Goal: Check status

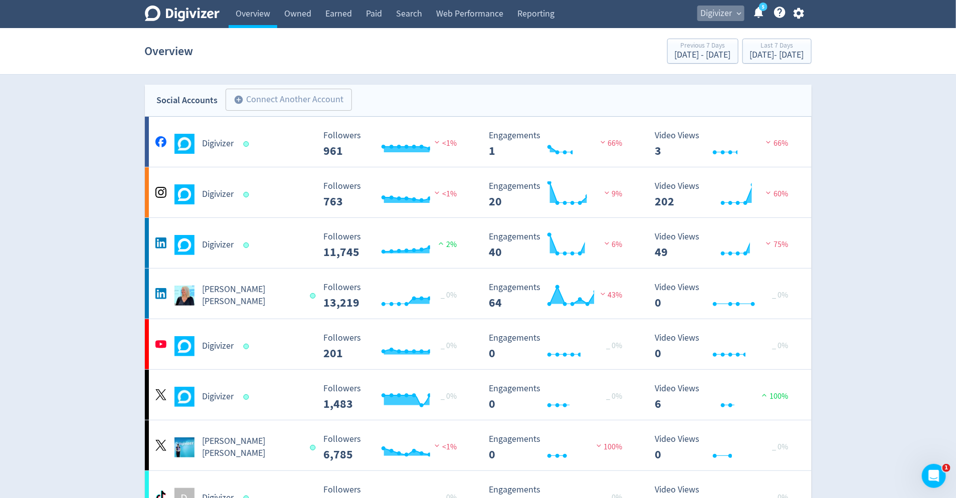
click at [735, 14] on span "expand_more" at bounding box center [739, 13] width 9 height 9
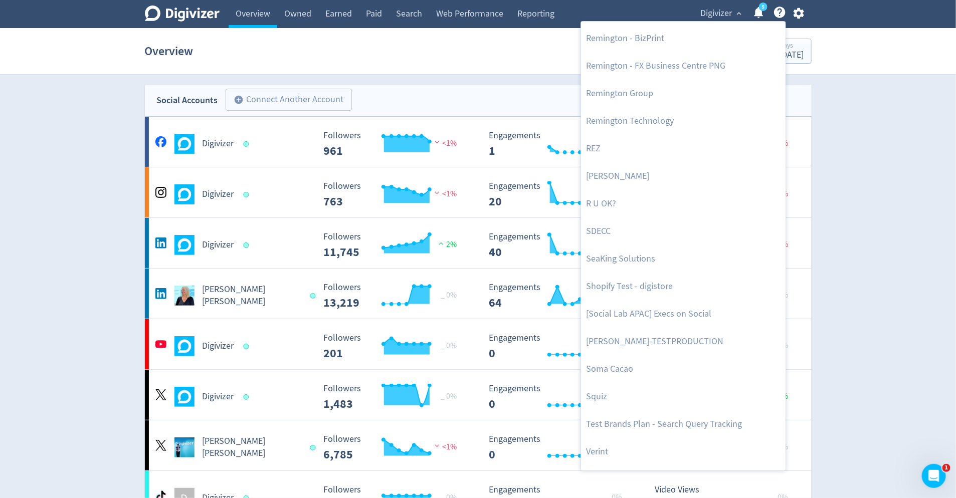
scroll to position [2224, 0]
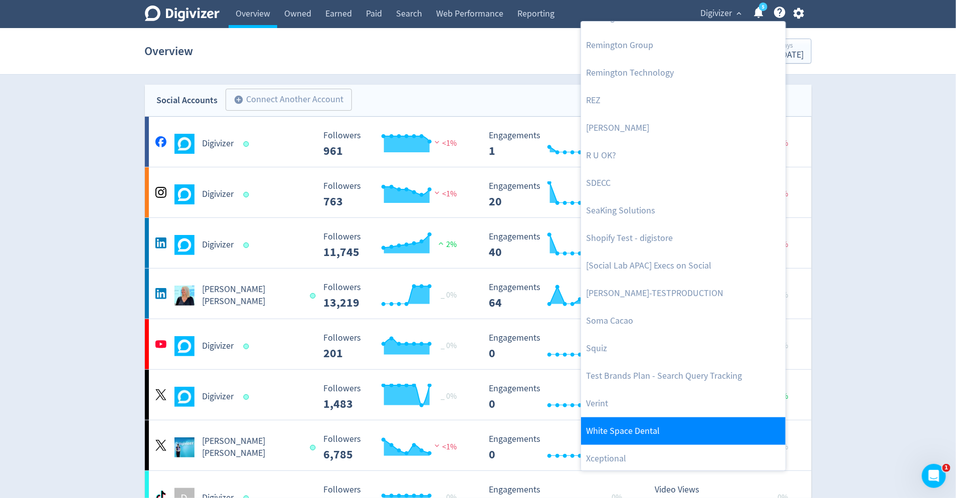
click at [664, 418] on link "White Space Dental" at bounding box center [683, 432] width 205 height 28
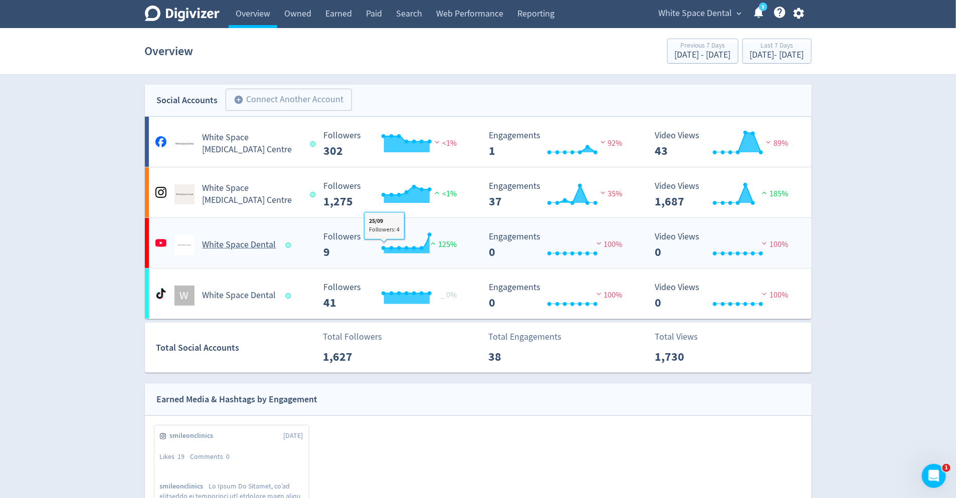
click at [286, 250] on div "White Space Dental" at bounding box center [234, 245] width 162 height 20
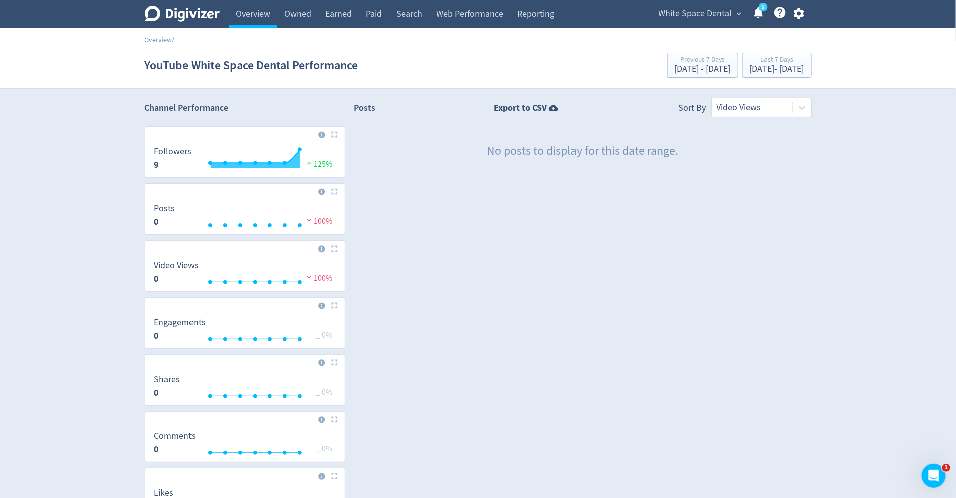
click at [81, 179] on div "Digivizer Logo [PERSON_NAME] Logo Overview Owned Earned Paid Search Web Perform…" at bounding box center [478, 311] width 956 height 623
click at [190, 18] on icon "Digivizer Logo" at bounding box center [182, 14] width 75 height 16
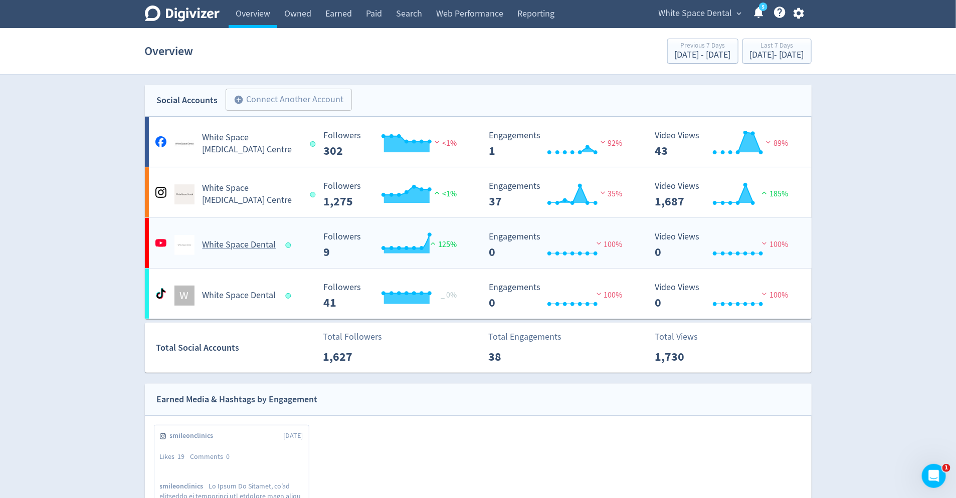
click at [284, 240] on span at bounding box center [289, 245] width 15 height 10
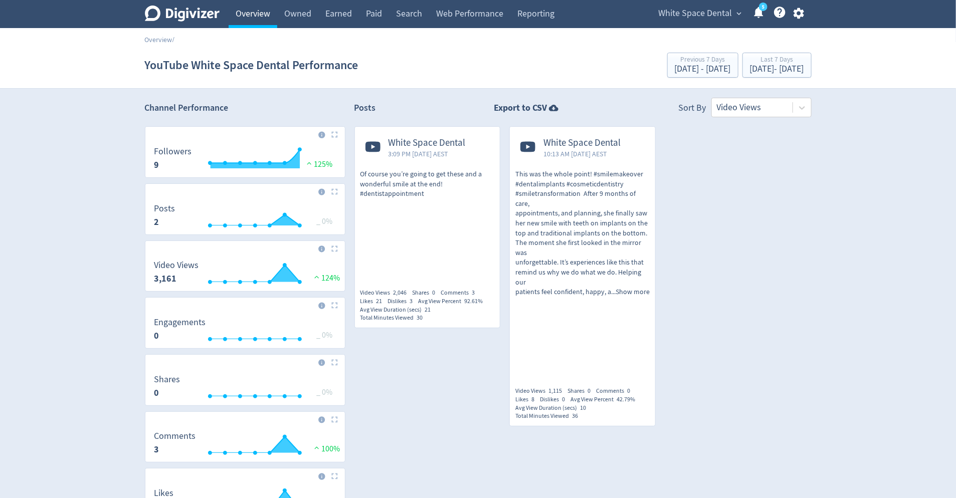
click at [247, 18] on link "Overview" at bounding box center [253, 14] width 49 height 28
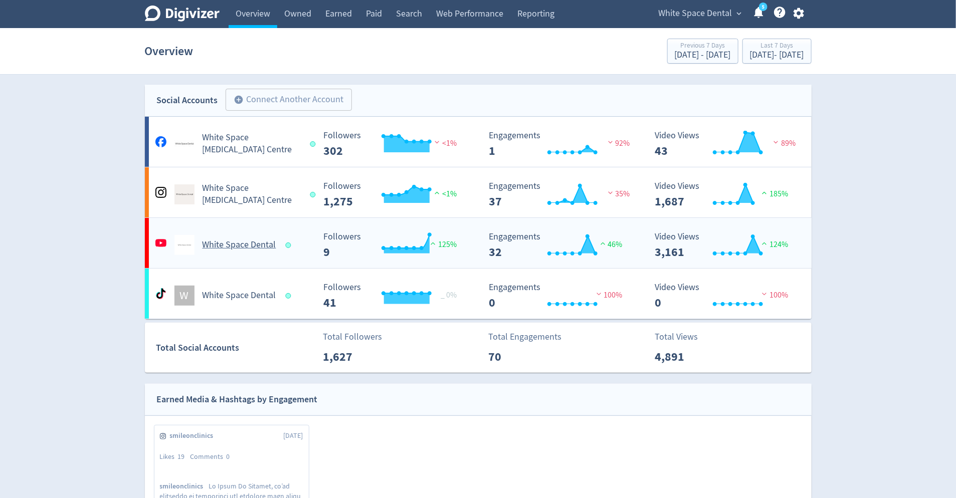
click at [294, 246] on span at bounding box center [289, 245] width 15 height 10
